Goal: Navigation & Orientation: Find specific page/section

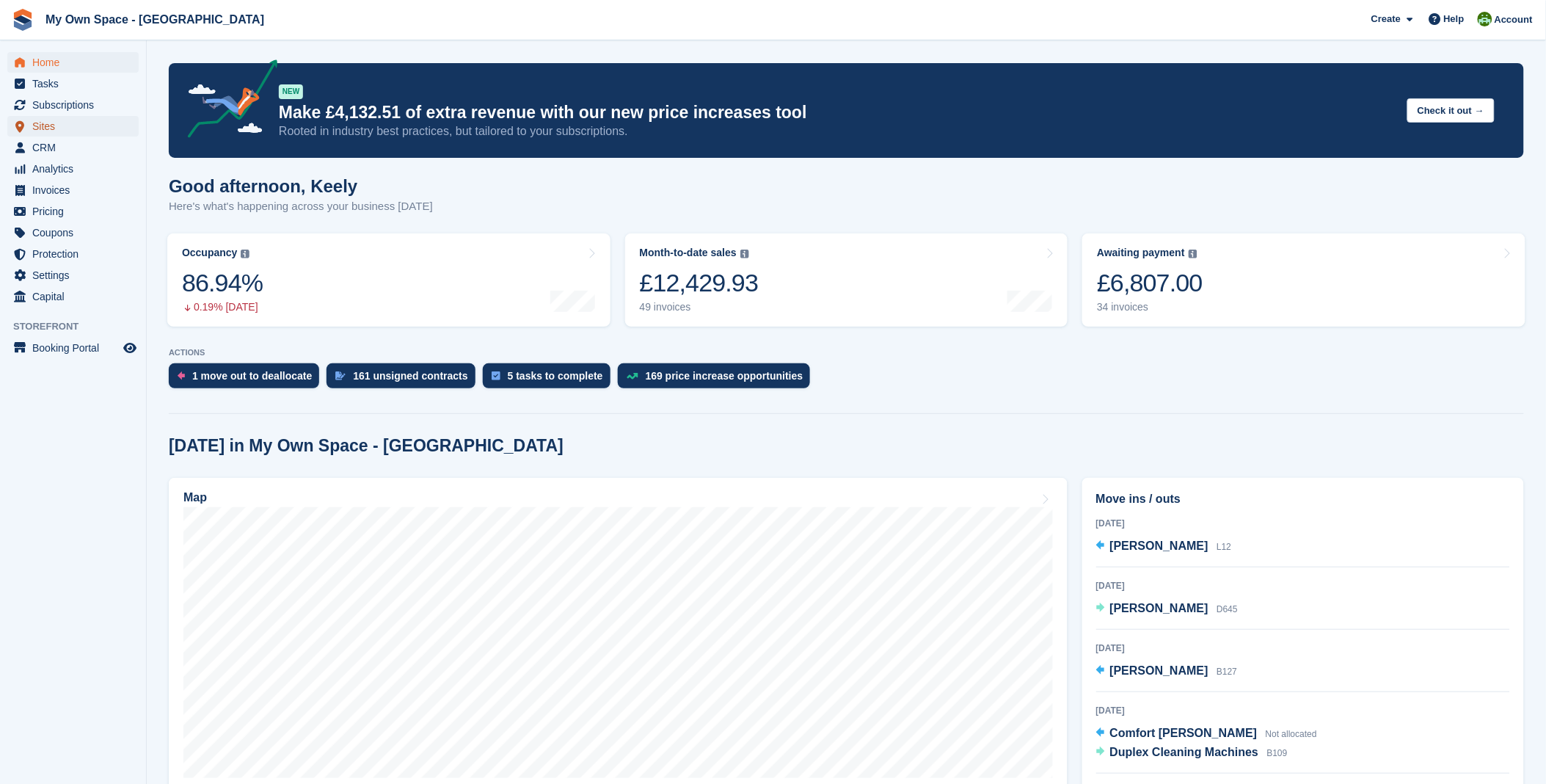
click at [96, 118] on span "Sites" at bounding box center [76, 127] width 88 height 21
click at [92, 111] on span "Subscriptions" at bounding box center [76, 105] width 88 height 21
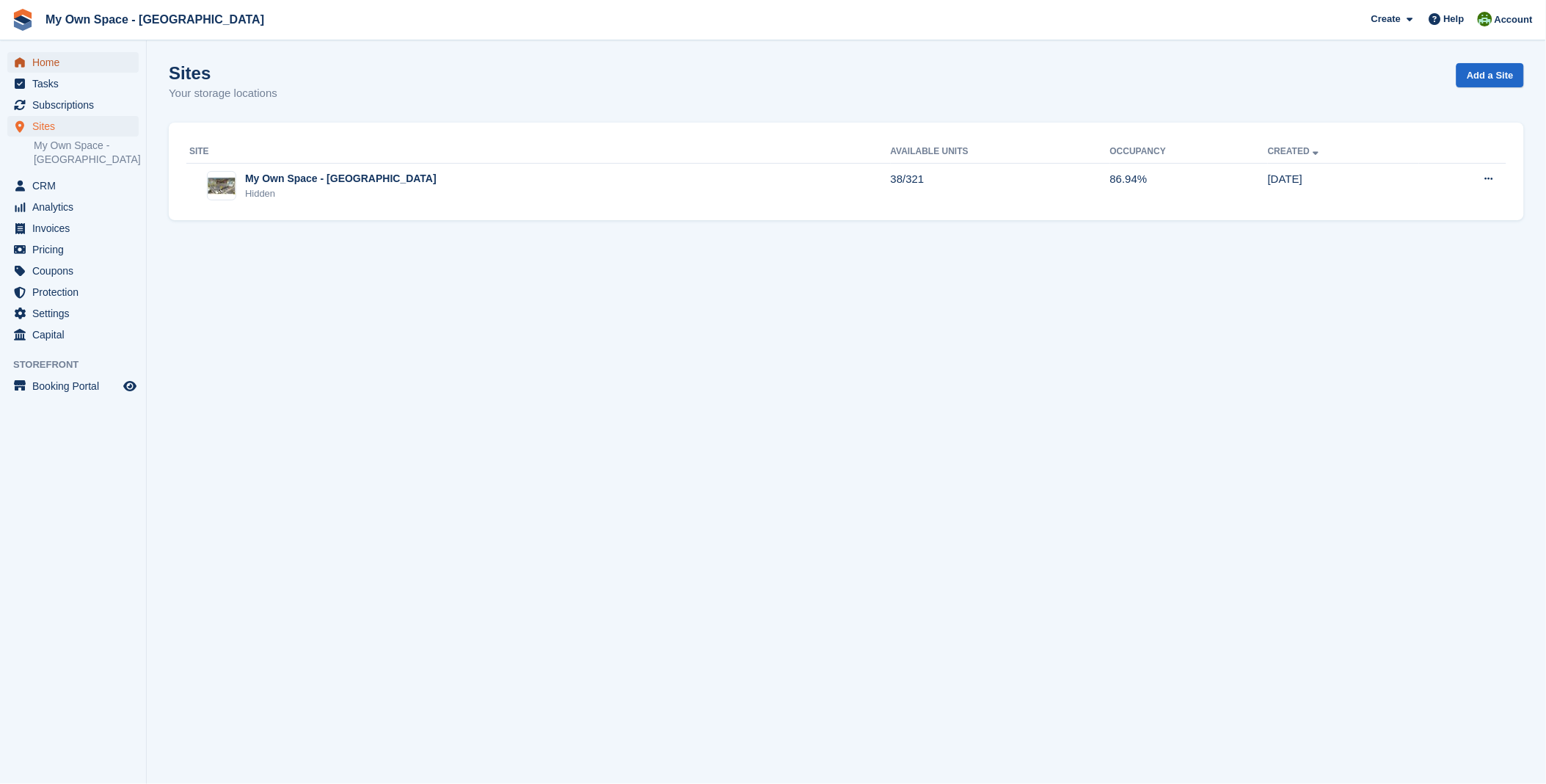
click at [49, 57] on span "Home" at bounding box center [76, 62] width 88 height 21
